Goal: Find contact information: Find contact information

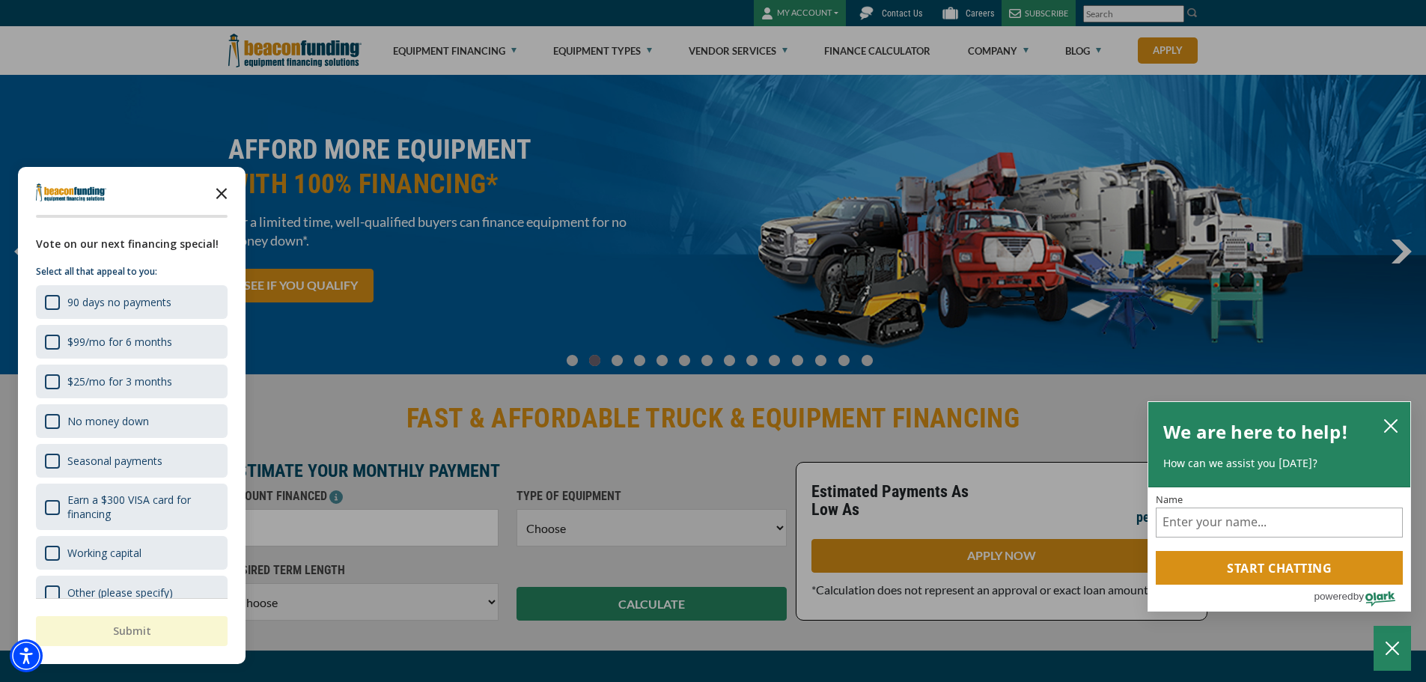
click at [226, 194] on icon "Close the survey" at bounding box center [222, 192] width 30 height 30
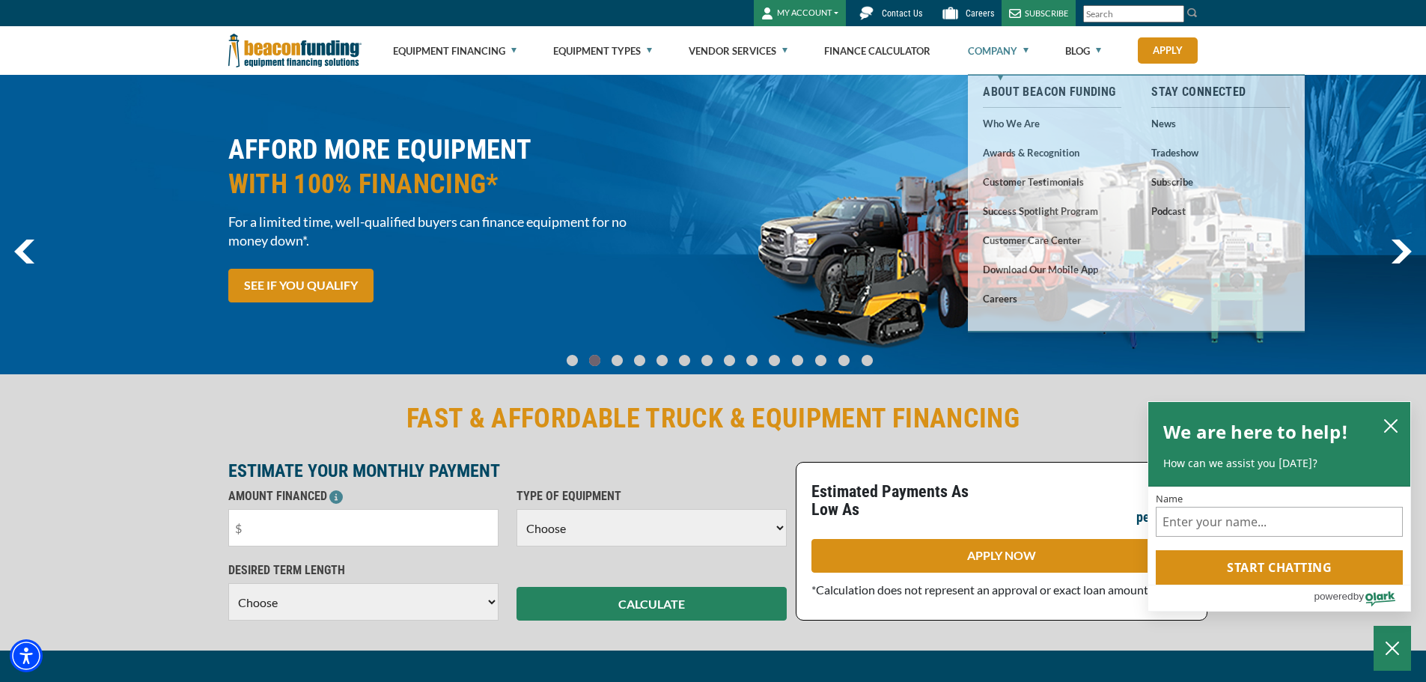
click at [1020, 49] on link "Company" at bounding box center [998, 51] width 61 height 48
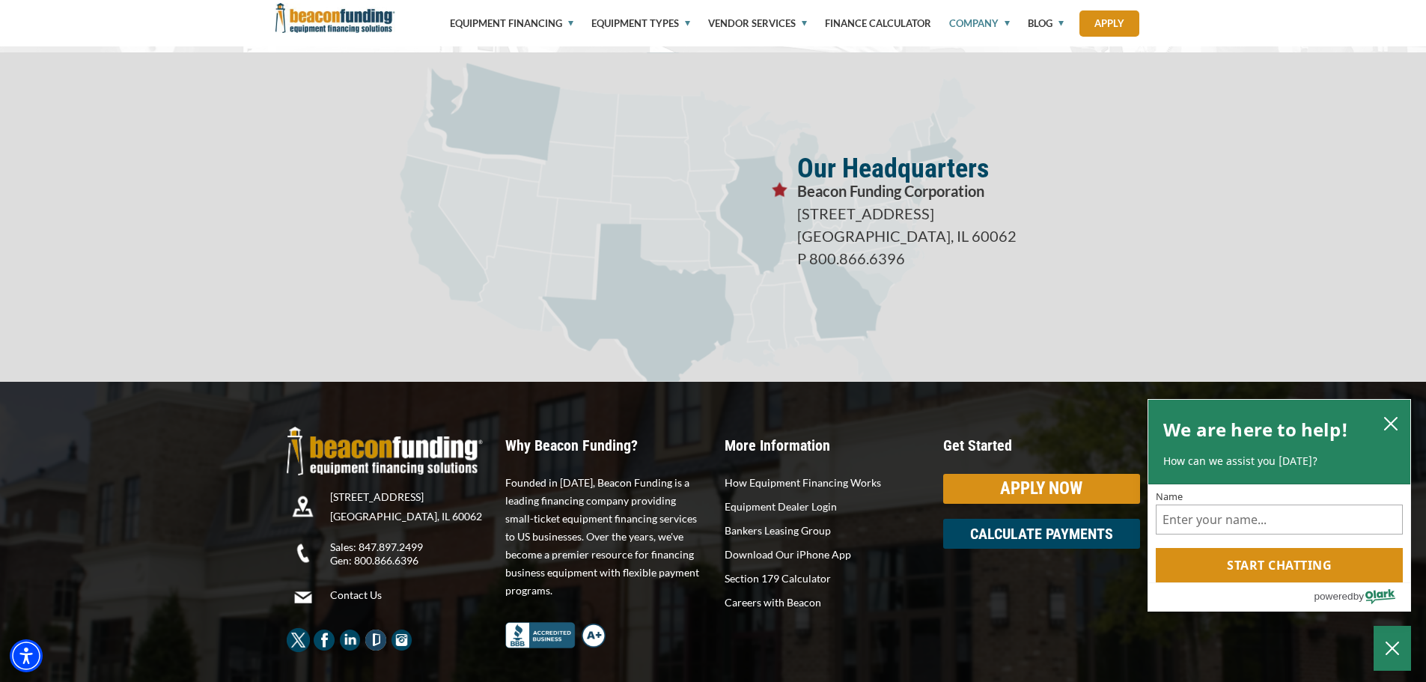
scroll to position [2648, 0]
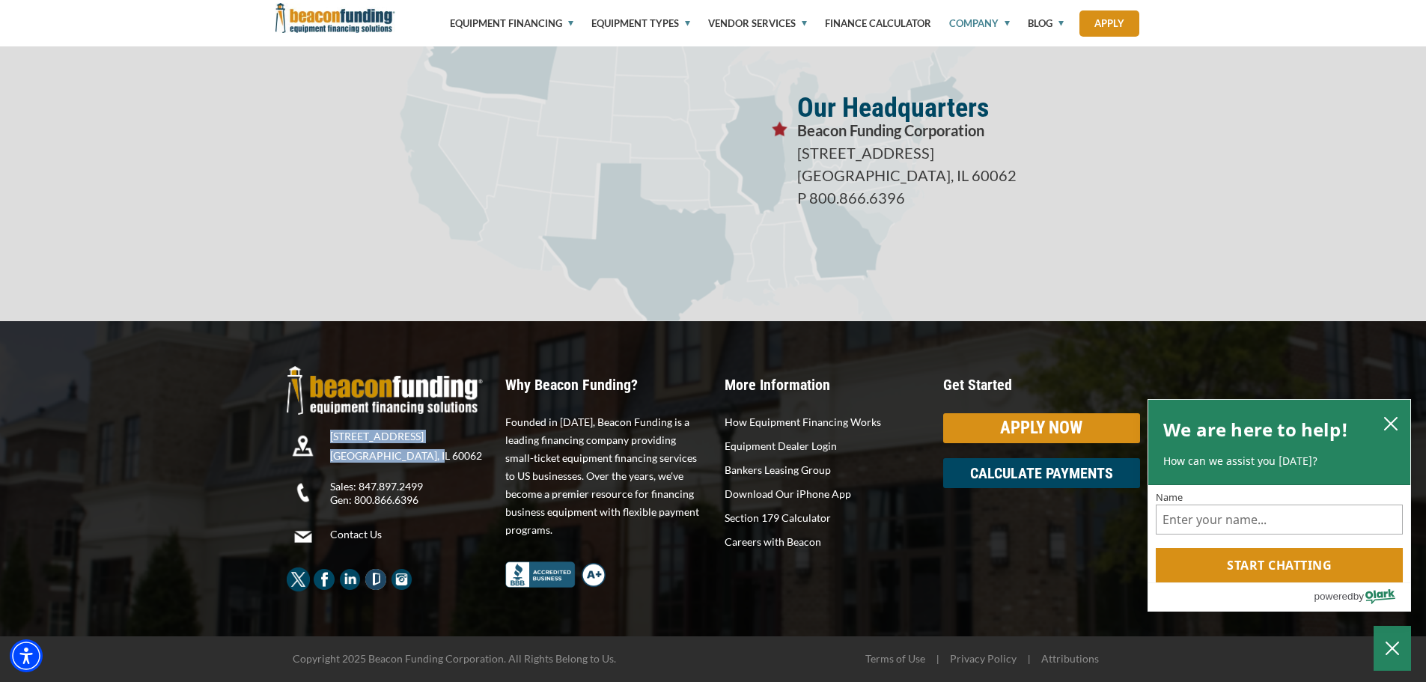
drag, startPoint x: 332, startPoint y: 435, endPoint x: 446, endPoint y: 457, distance: 116.6
click at [446, 457] on div "3400 Dundee Rd, Suite 180 Northbrook, IL 60062" at bounding box center [412, 449] width 164 height 39
copy div "3400 Dundee Rd, Suite 180 Northbrook, IL 60062"
